Goal: Task Accomplishment & Management: Manage account settings

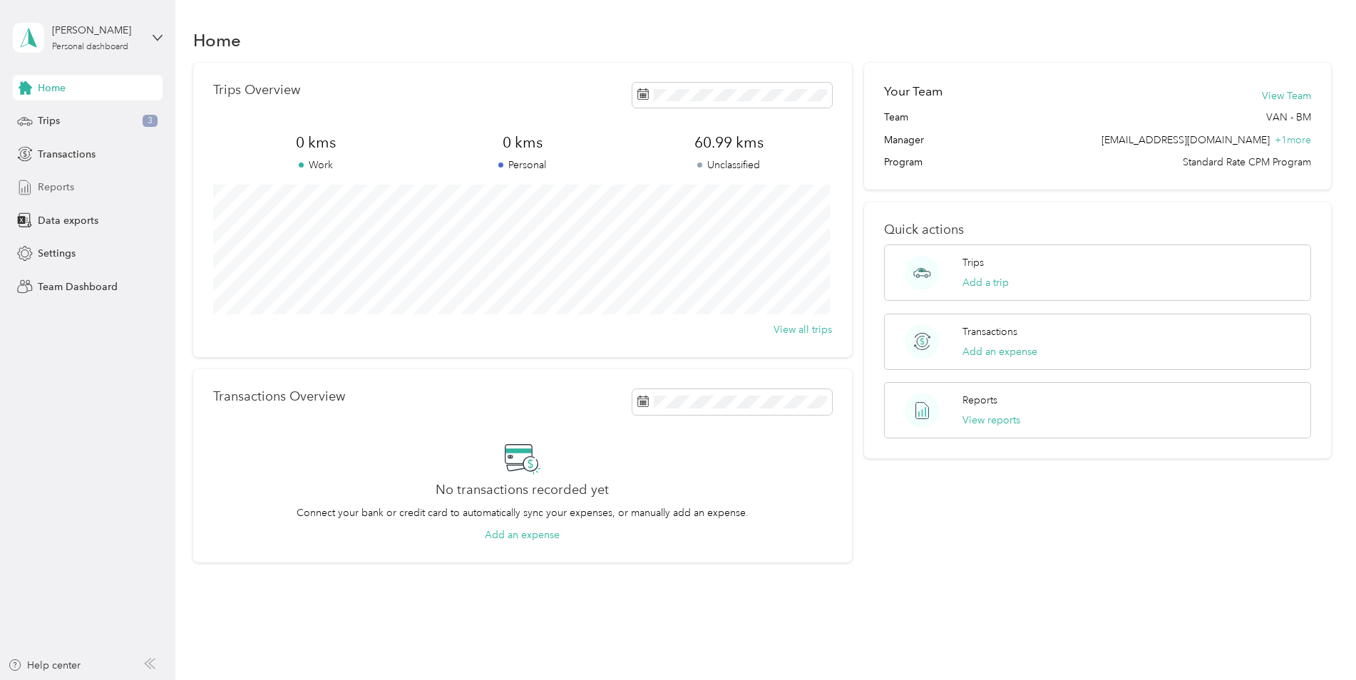
click at [71, 185] on span "Reports" at bounding box center [56, 187] width 36 height 15
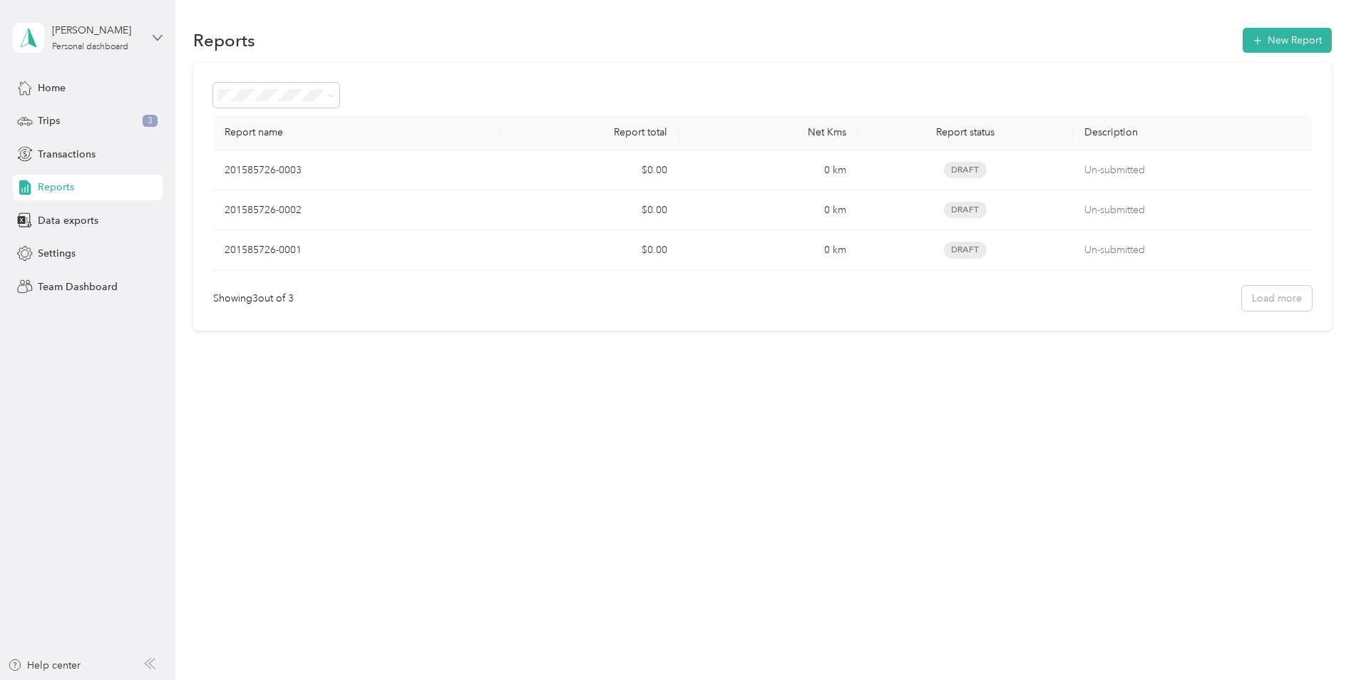
click at [158, 40] on icon at bounding box center [158, 38] width 10 height 10
click at [118, 114] on div "Team dashboard" at bounding box center [163, 117] width 280 height 25
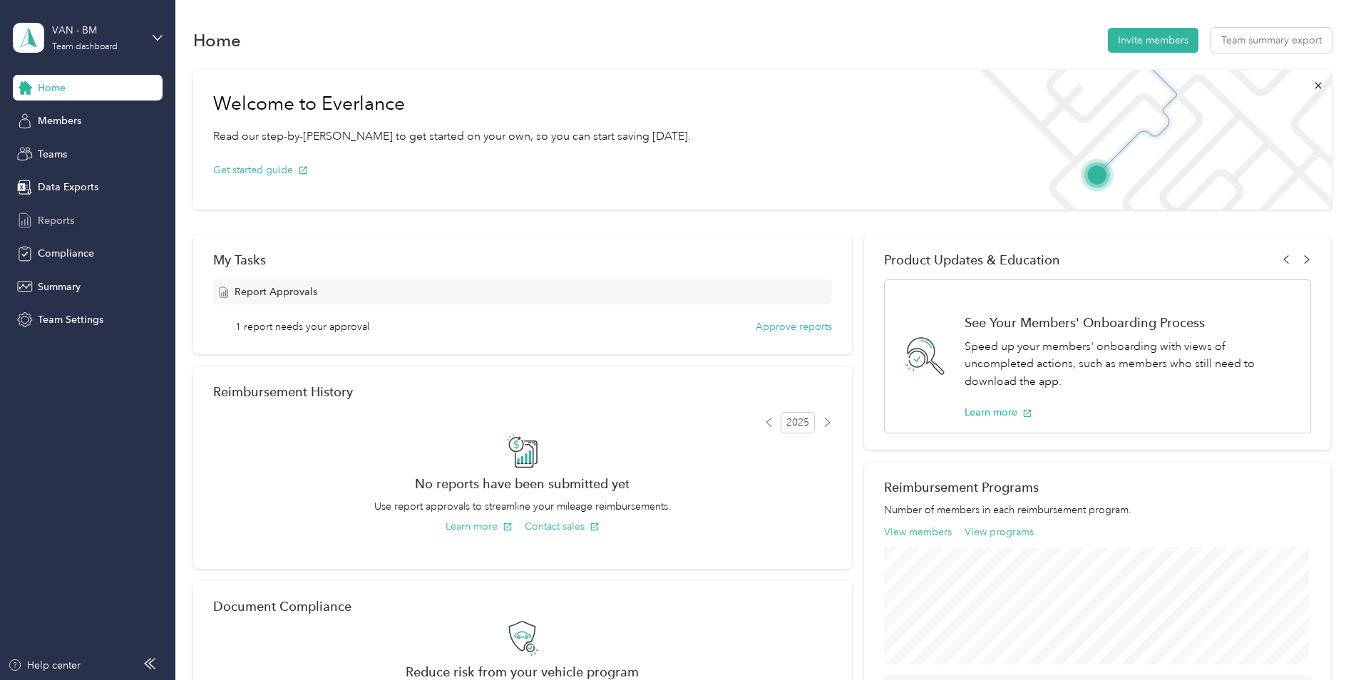
click at [56, 219] on span "Reports" at bounding box center [56, 220] width 36 height 15
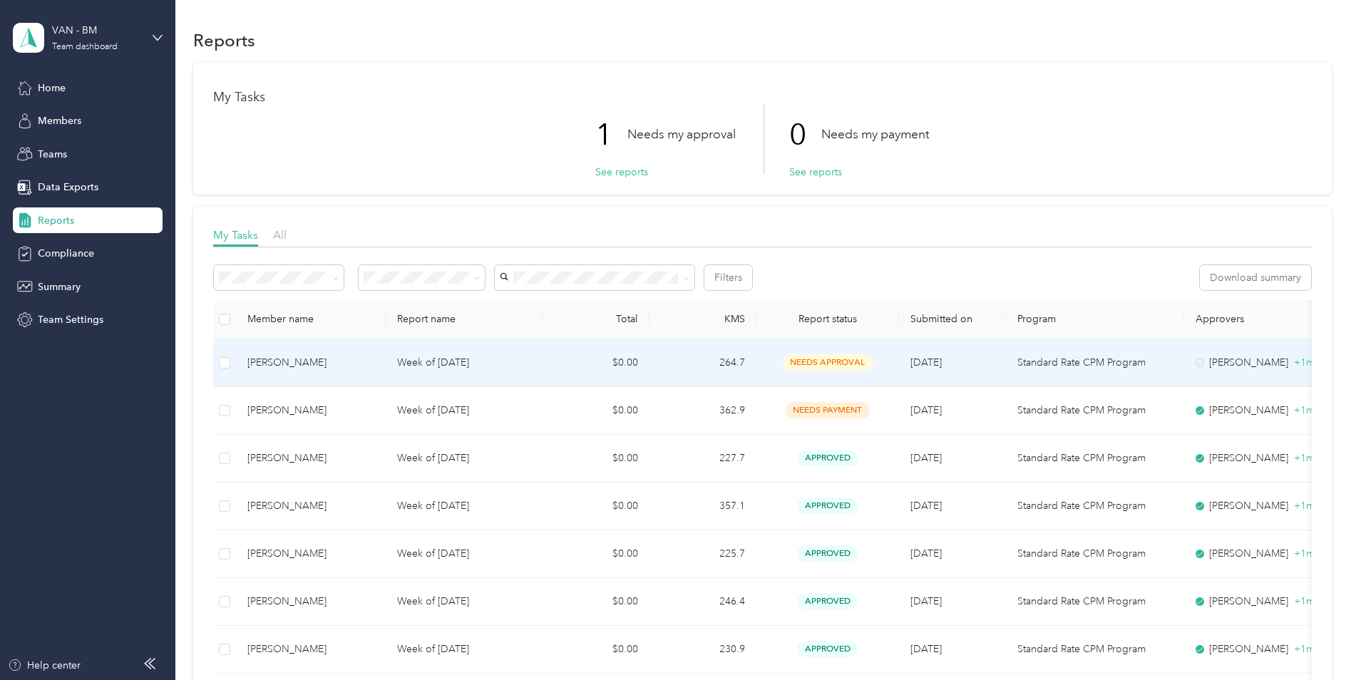
click at [475, 361] on p "Week of [DATE]" at bounding box center [464, 363] width 134 height 16
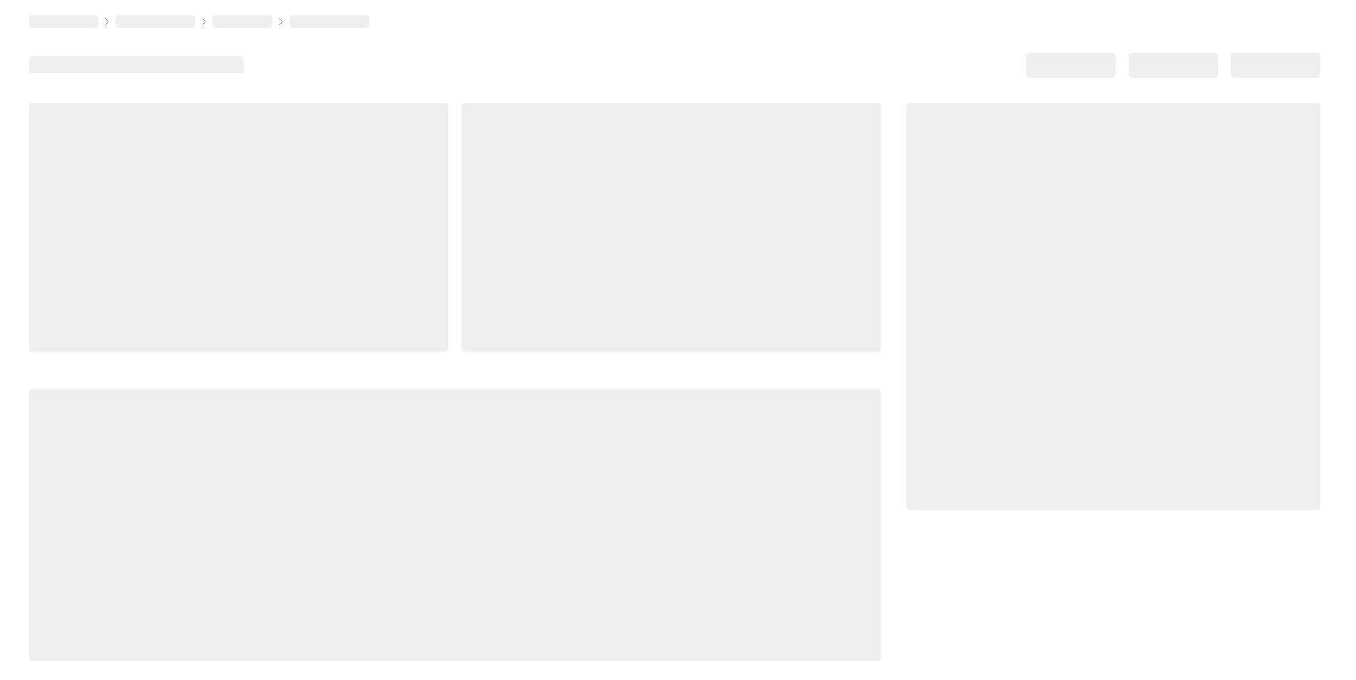
click at [475, 361] on div at bounding box center [455, 382] width 853 height 559
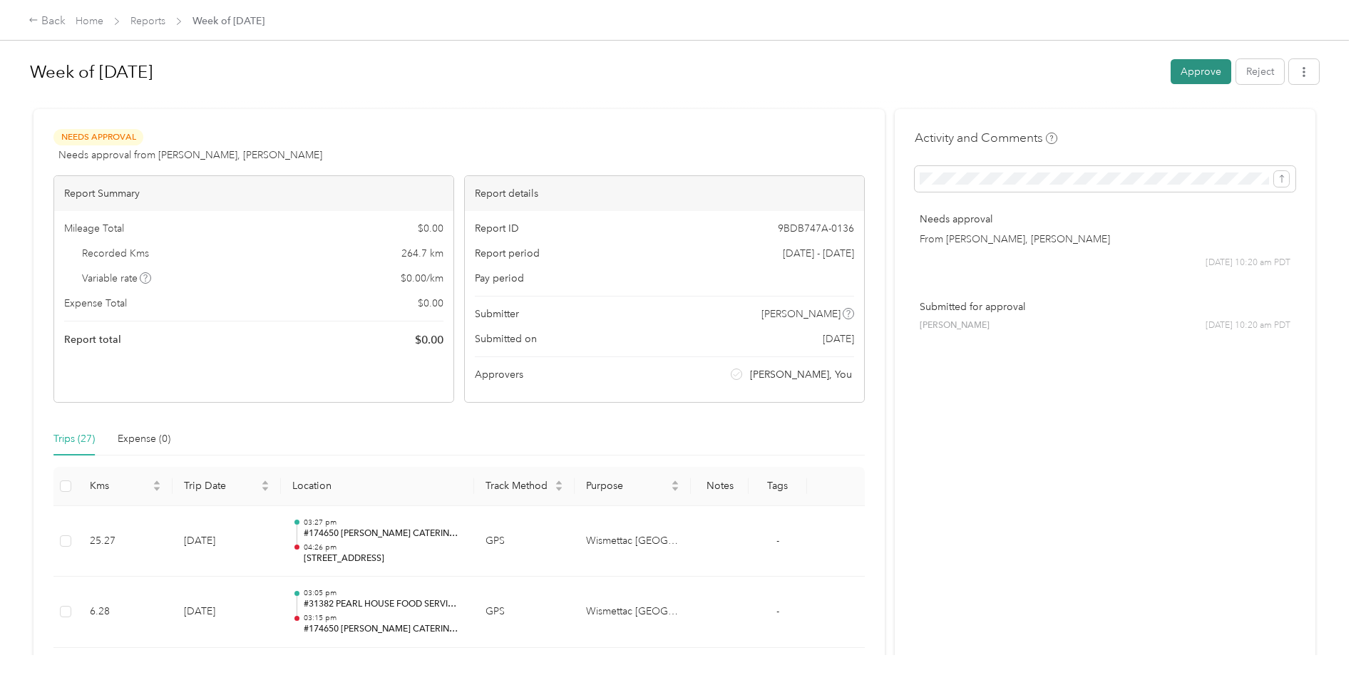
click at [1202, 71] on button "Approve" at bounding box center [1201, 71] width 61 height 25
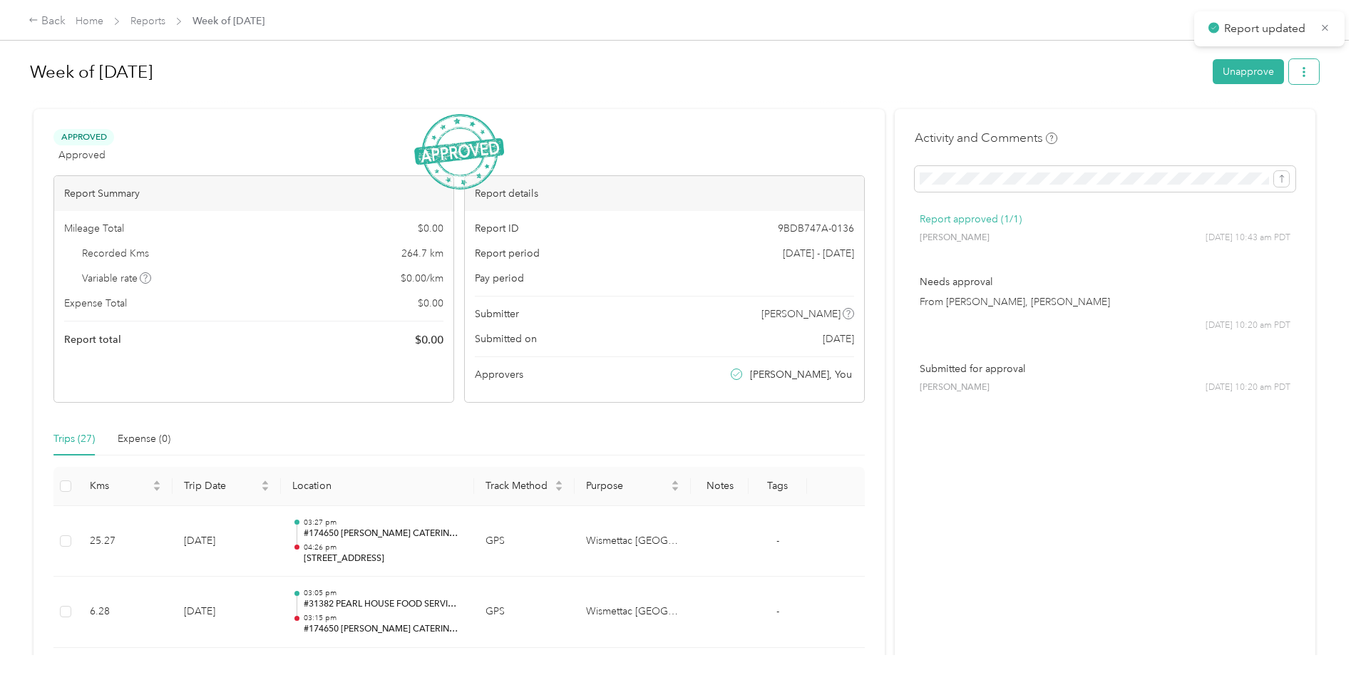
click at [1299, 70] on icon "button" at bounding box center [1304, 72] width 10 height 10
click at [1264, 122] on span "Download" at bounding box center [1260, 124] width 47 height 15
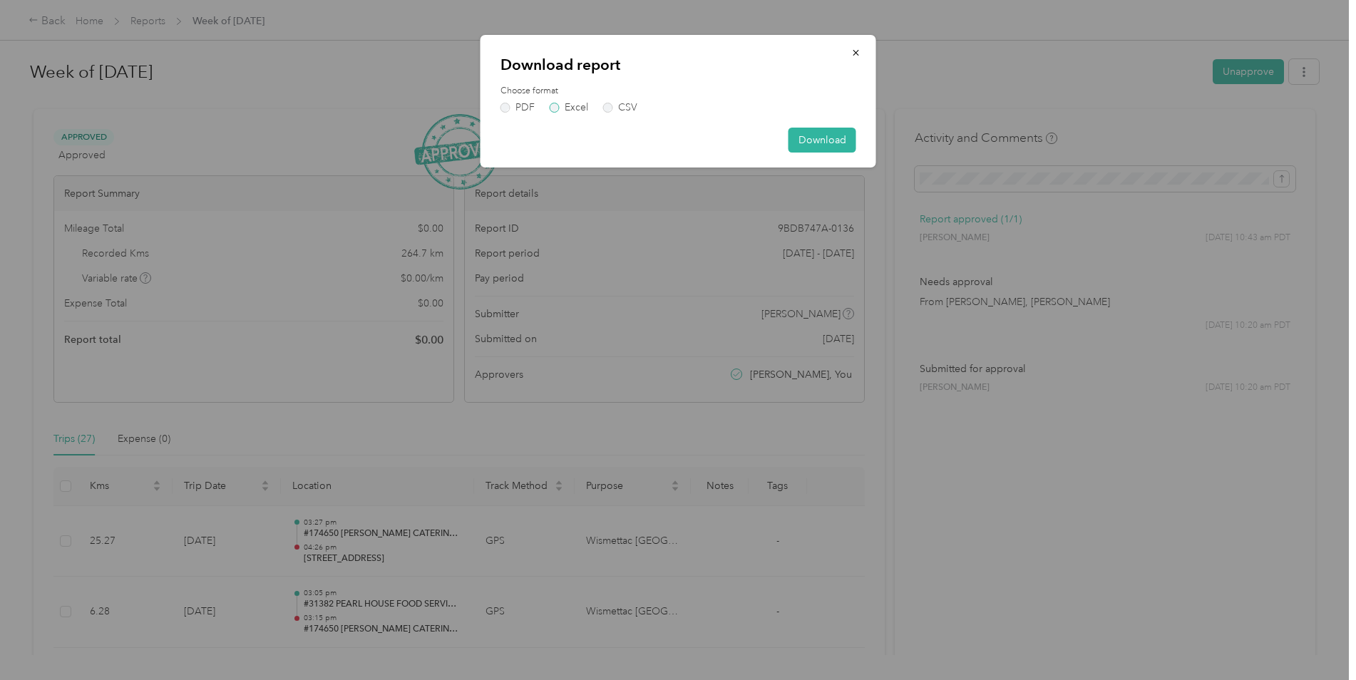
click at [556, 108] on label "Excel" at bounding box center [569, 108] width 39 height 10
click at [820, 135] on button "Download" at bounding box center [823, 140] width 68 height 25
